Goal: Task Accomplishment & Management: Use online tool/utility

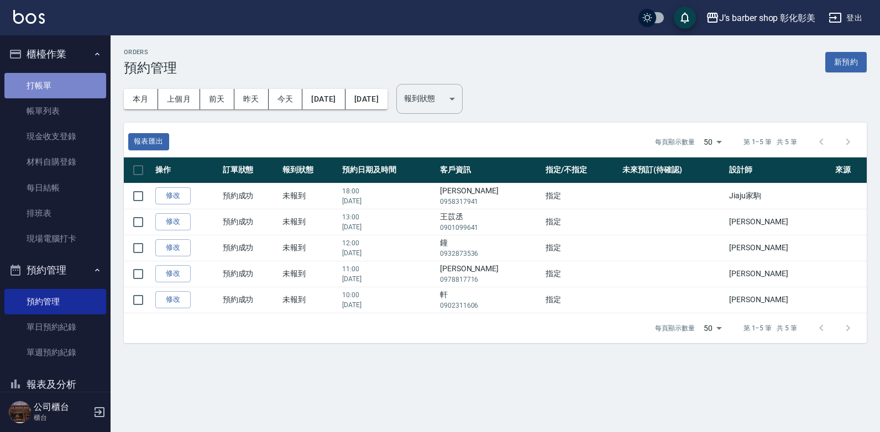
click at [77, 80] on link "打帳單" at bounding box center [55, 85] width 102 height 25
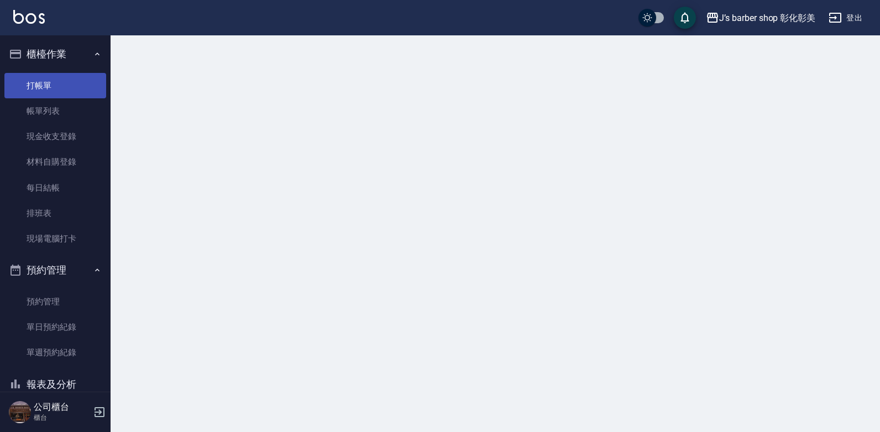
click at [77, 82] on link "打帳單" at bounding box center [55, 85] width 102 height 25
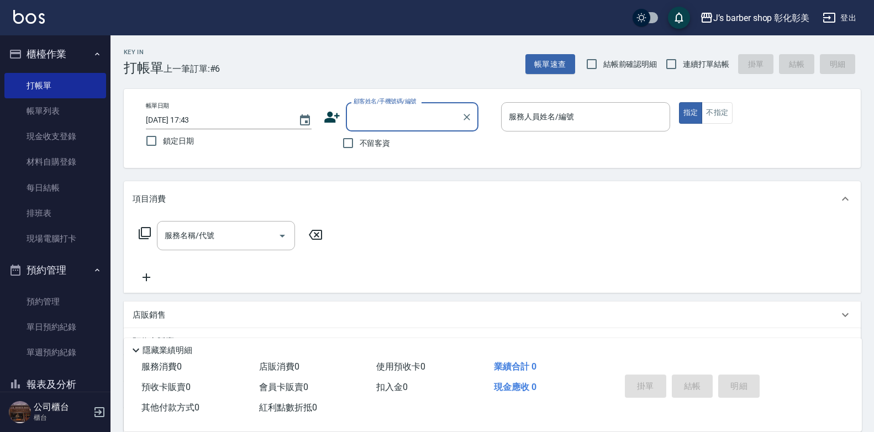
click at [204, 118] on input "[DATE] 17:43" at bounding box center [217, 120] width 142 height 18
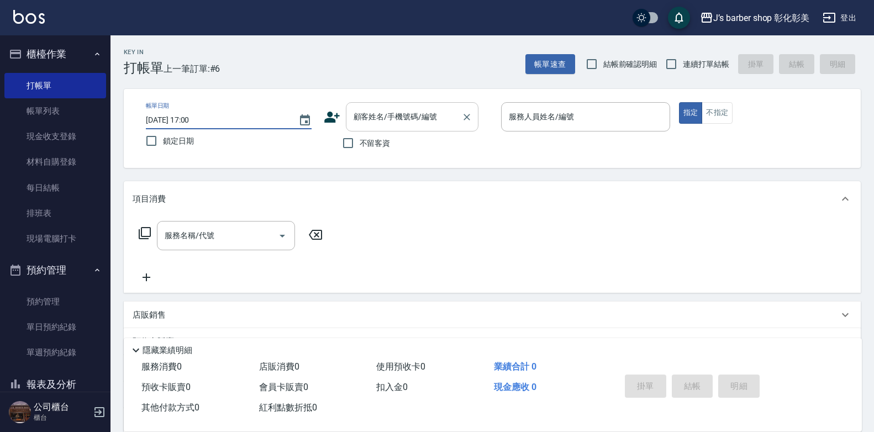
type input "[DATE] 17:00"
click at [360, 108] on div "顧客姓名/手機號碼/編號 顧客姓名/手機號碼/編號" at bounding box center [412, 116] width 133 height 29
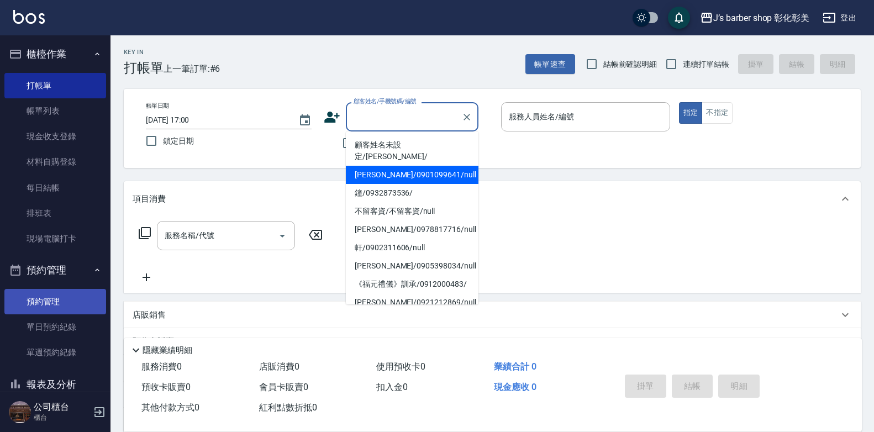
click at [54, 289] on link "預約管理" at bounding box center [55, 301] width 102 height 25
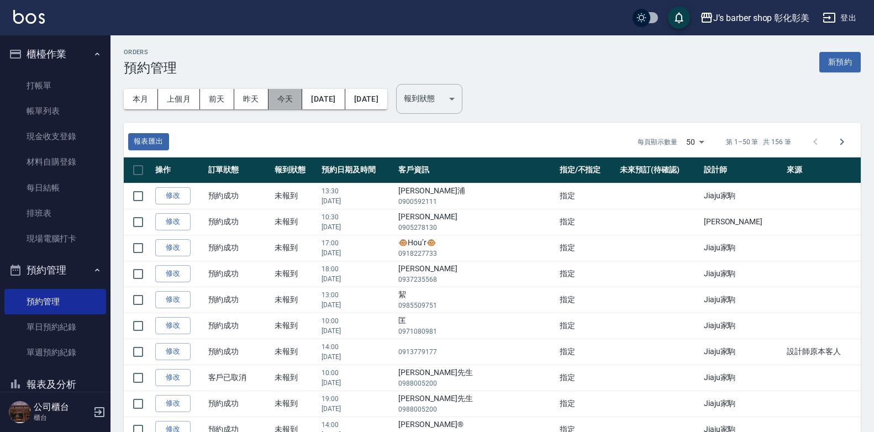
click at [269, 92] on button "今天" at bounding box center [286, 99] width 34 height 20
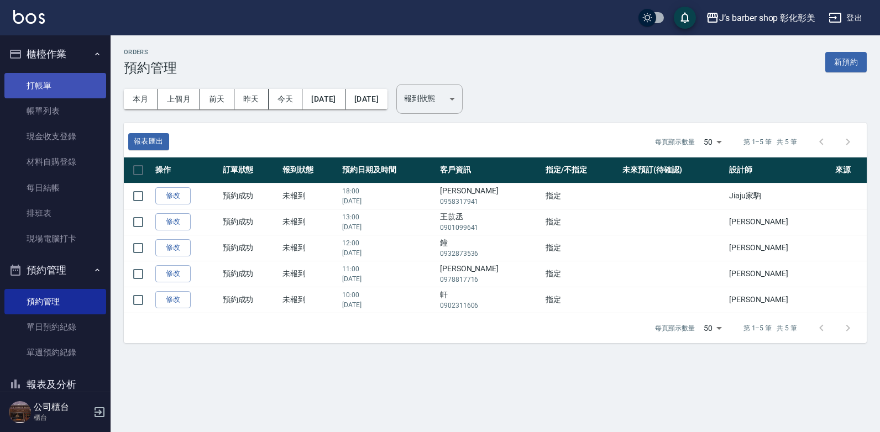
click at [44, 78] on link "打帳單" at bounding box center [55, 85] width 102 height 25
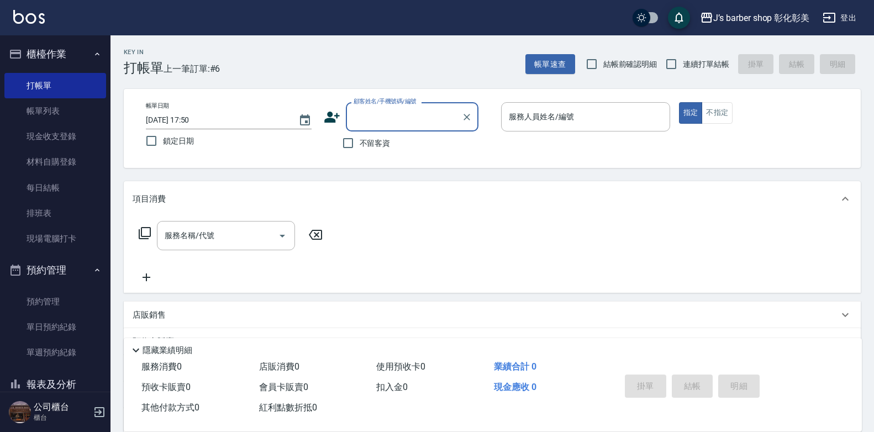
click at [203, 118] on input "[DATE] 17:50" at bounding box center [217, 120] width 142 height 18
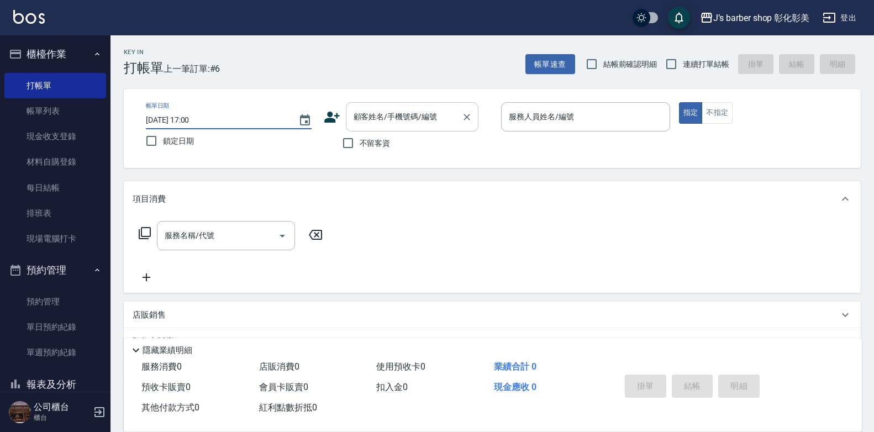
type input "[DATE] 17:00"
click at [376, 118] on div "顧客姓名/手機號碼/編號 顧客姓名/手機號碼/編號" at bounding box center [412, 116] width 133 height 29
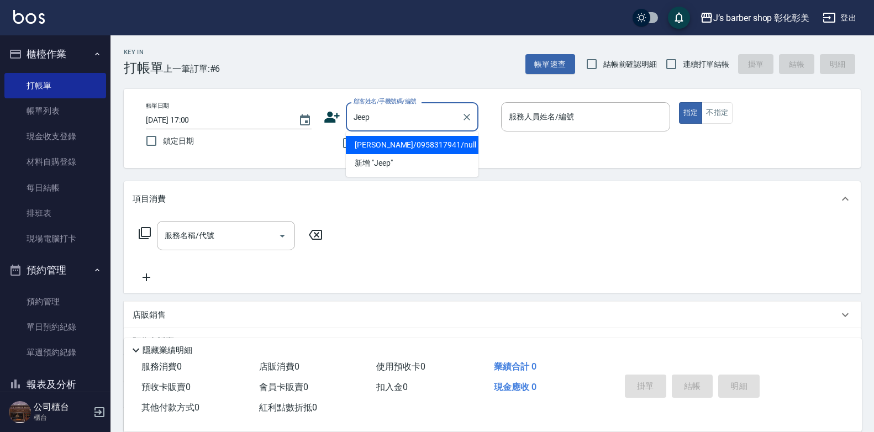
click at [463, 139] on li "[PERSON_NAME]/0958317941/null" at bounding box center [412, 145] width 133 height 18
click at [463, 139] on div "不留客資" at bounding box center [401, 143] width 155 height 23
type input "[PERSON_NAME]/0958317941/null"
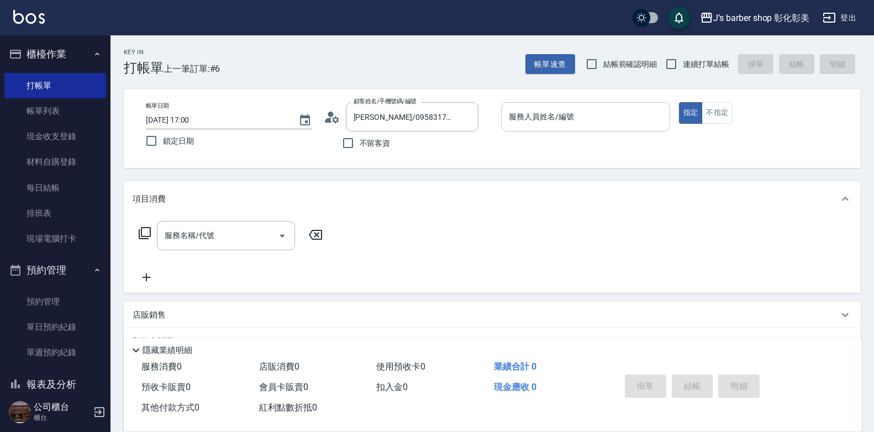
click at [569, 121] on input "服務人員姓名/編號" at bounding box center [585, 116] width 159 height 19
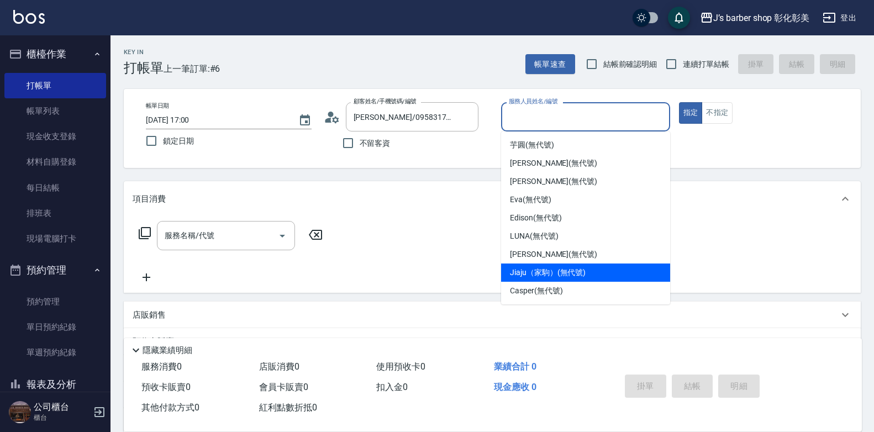
click at [559, 275] on span "Jiaju（家駒） (無代號)" at bounding box center [548, 273] width 76 height 12
type input "Jiaju（家駒）(無代號)"
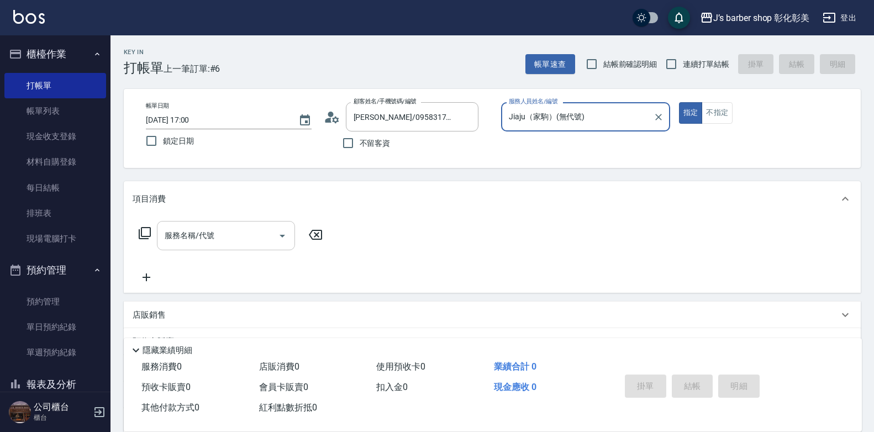
click at [223, 239] on input "服務名稱/代號" at bounding box center [218, 235] width 112 height 19
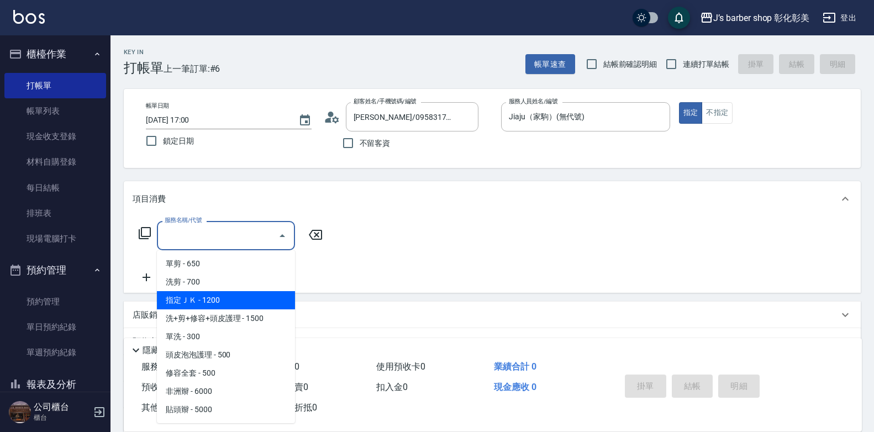
click at [242, 295] on span "指定ＪＫ - 1200" at bounding box center [226, 300] width 138 height 18
type input "指定ＪＫ(102)"
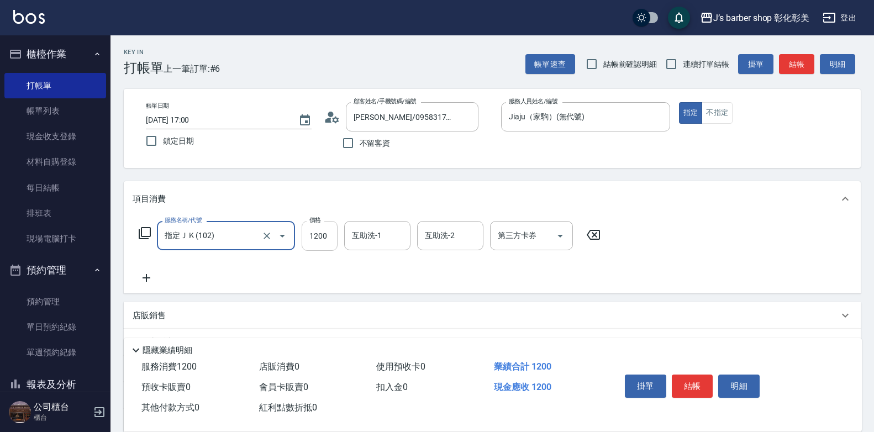
click at [316, 239] on input "1200" at bounding box center [320, 236] width 36 height 30
type input "1000"
click at [362, 237] on div "互助洗-1 互助洗-1" at bounding box center [377, 235] width 66 height 29
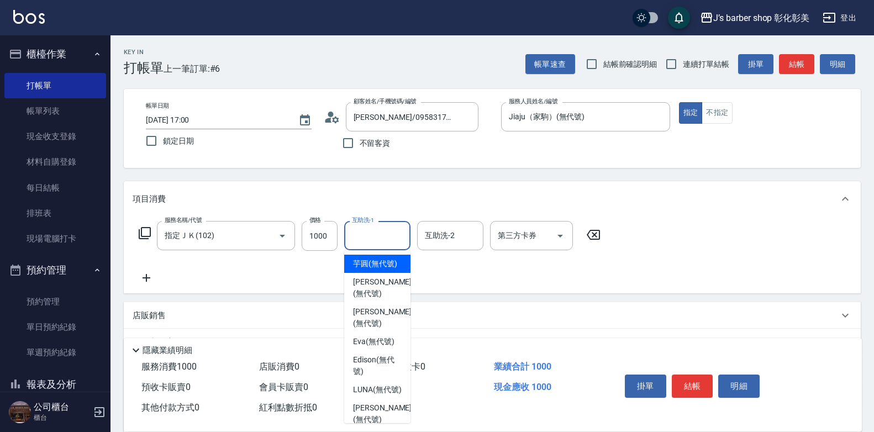
click at [377, 270] on span "芋圓 (無代號)" at bounding box center [375, 264] width 44 height 12
type input "芋圓(無代號)"
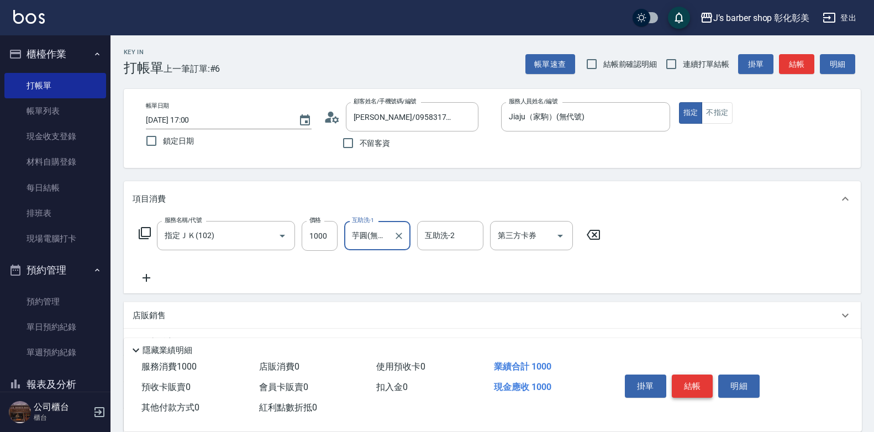
click at [675, 378] on button "結帳" at bounding box center [692, 386] width 41 height 23
